Goal: Task Accomplishment & Management: Manage account settings

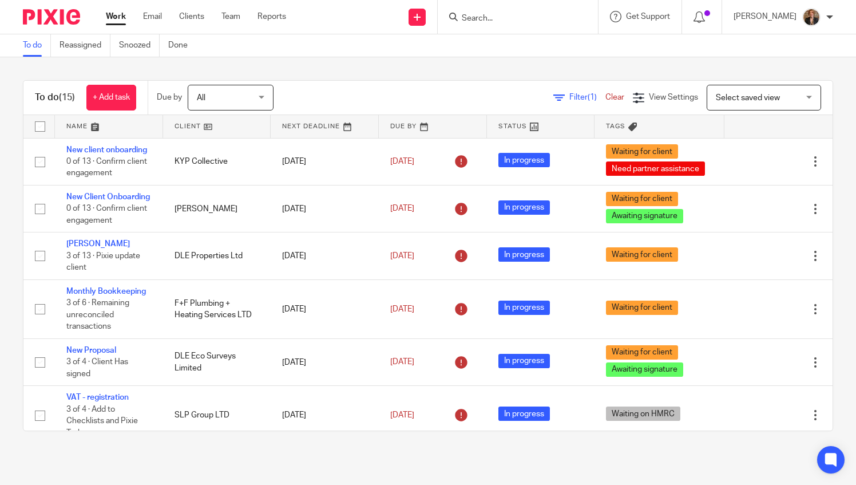
click at [522, 25] on div at bounding box center [518, 17] width 160 height 34
click at [511, 17] on input "Search" at bounding box center [512, 19] width 103 height 10
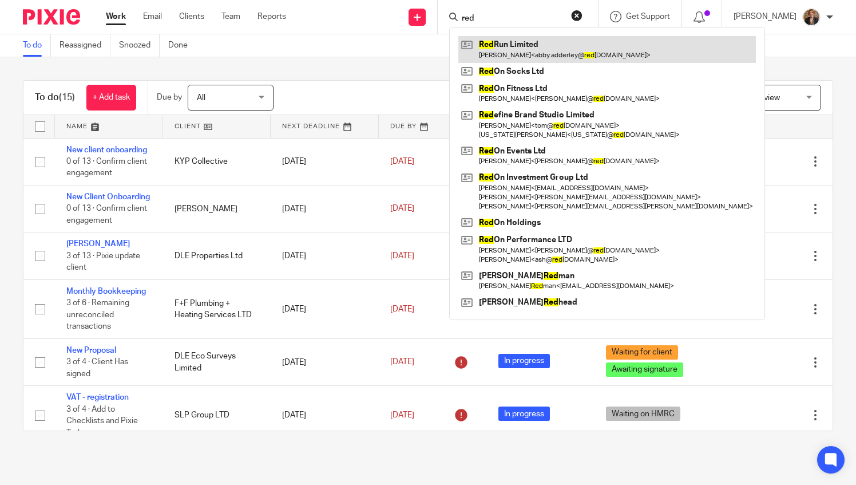
type input "red"
click at [555, 47] on link at bounding box center [607, 49] width 298 height 26
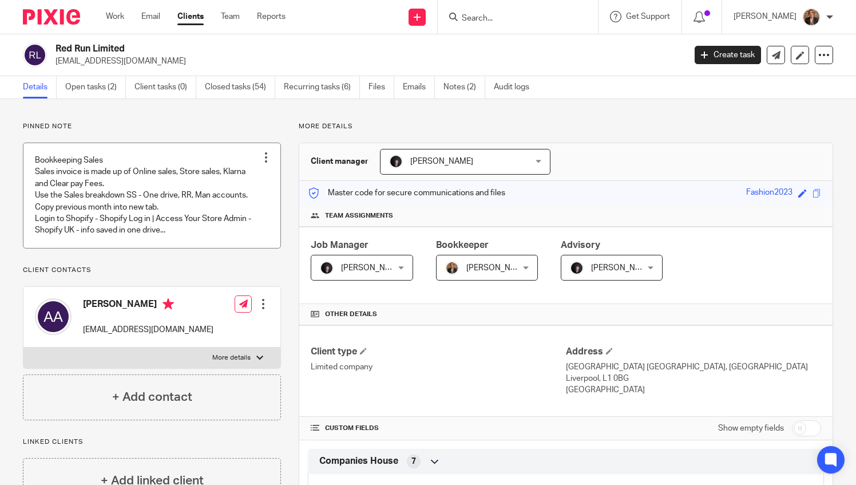
click at [126, 199] on link at bounding box center [151, 195] width 257 height 105
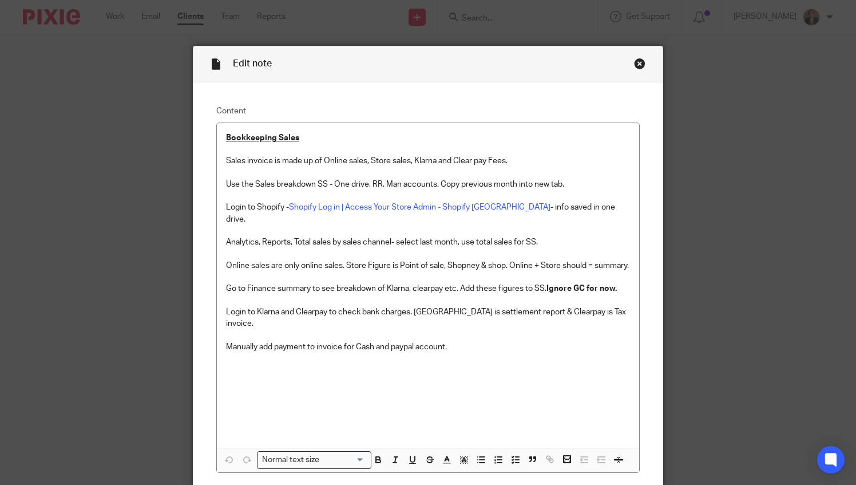
click at [634, 62] on div "Close this dialog window" at bounding box center [639, 63] width 11 height 11
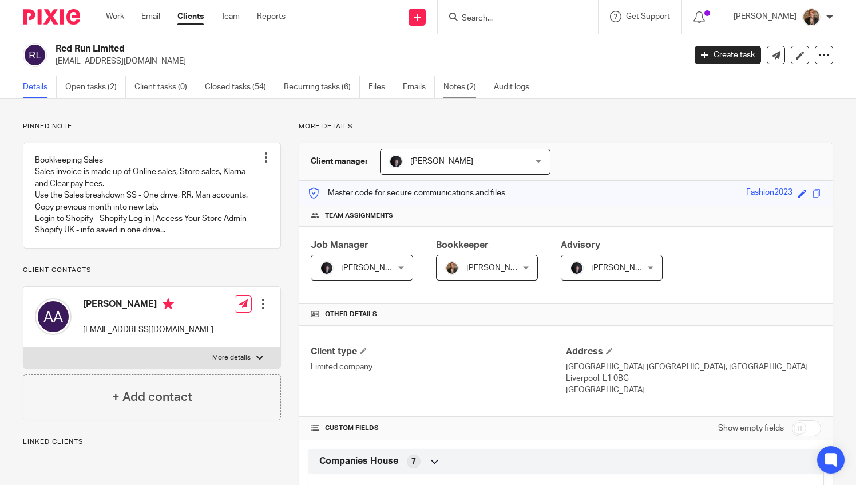
click at [469, 92] on link "Notes (2)" at bounding box center [464, 87] width 42 height 22
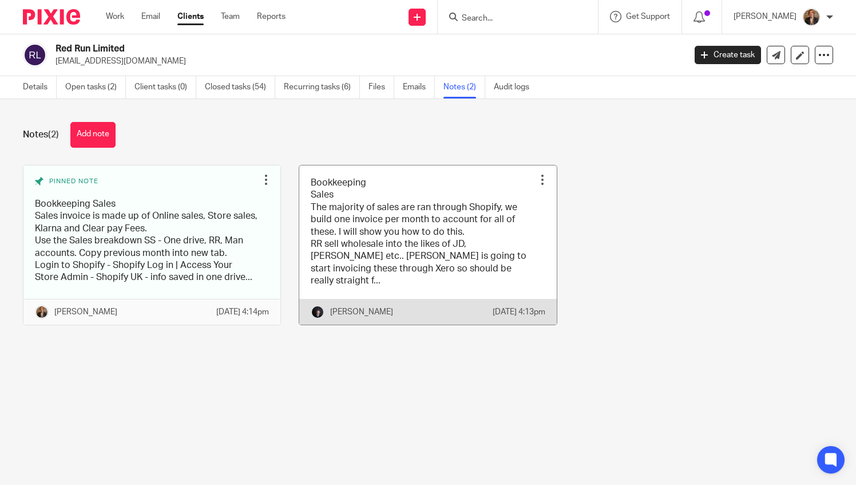
click at [417, 235] on link at bounding box center [427, 244] width 257 height 159
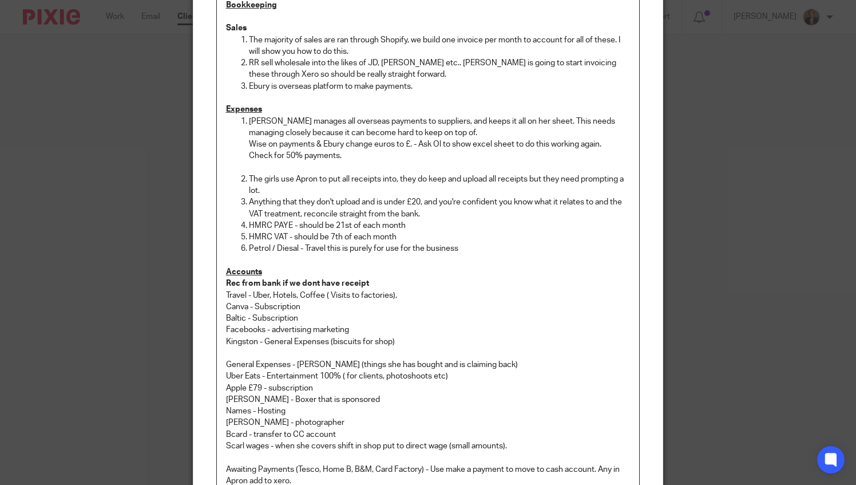
scroll to position [267, 0]
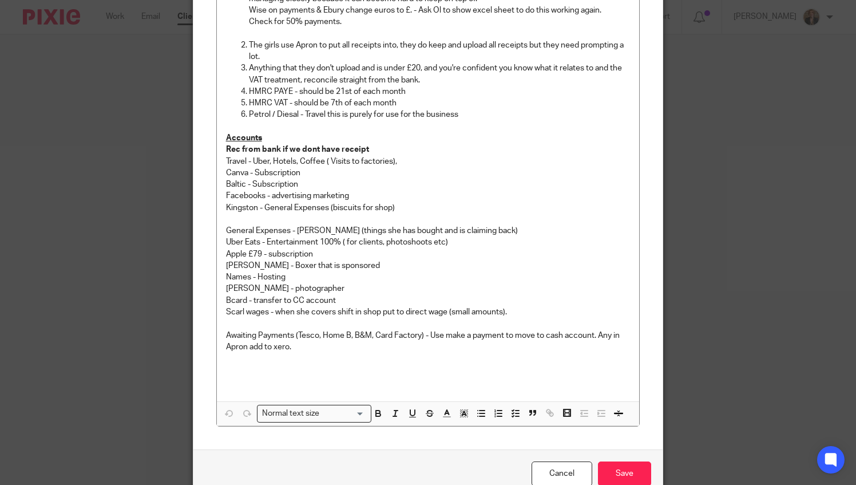
click at [322, 176] on p "Canva - Subscription" at bounding box center [428, 172] width 405 height 11
click at [307, 183] on p "Baltic - Subscription" at bounding box center [428, 184] width 405 height 11
